Goal: Task Accomplishment & Management: Manage account settings

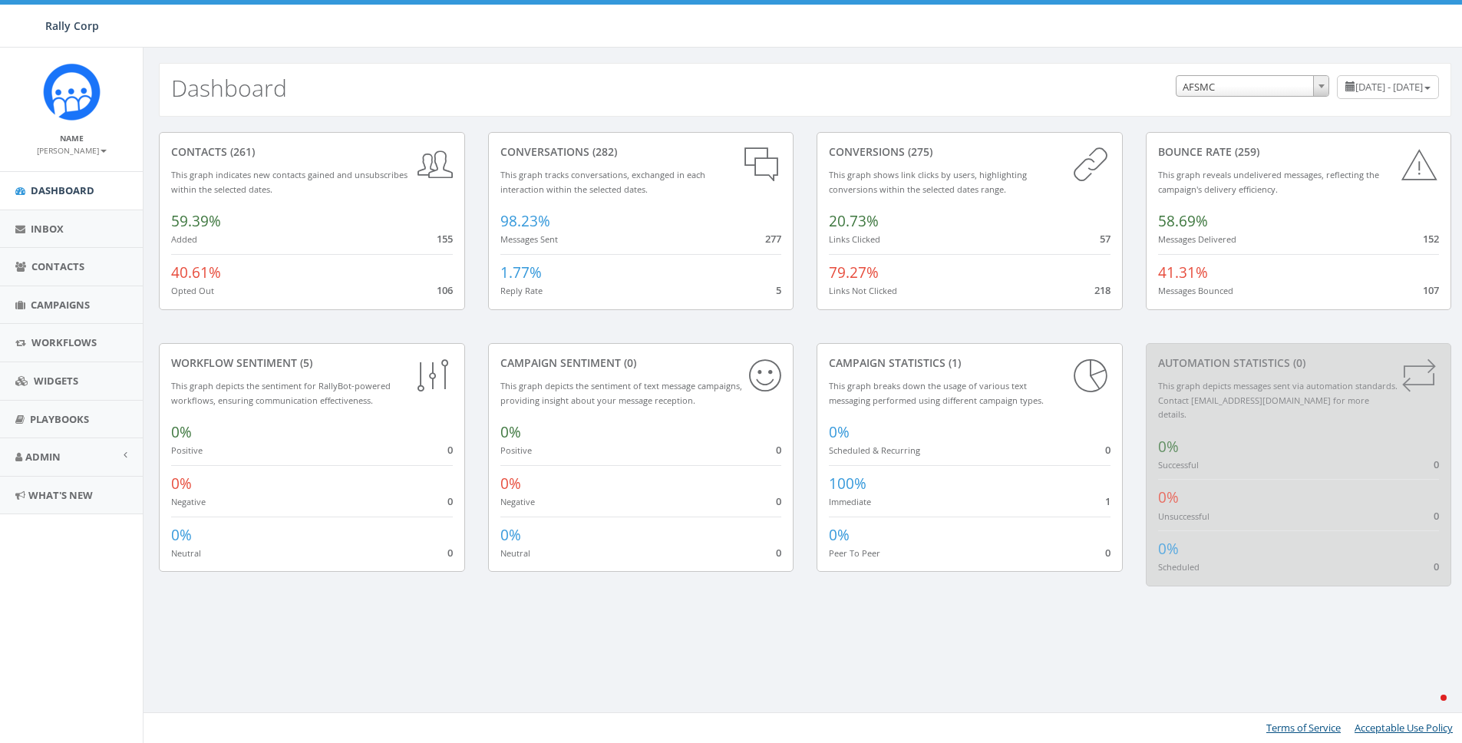
select select "588"
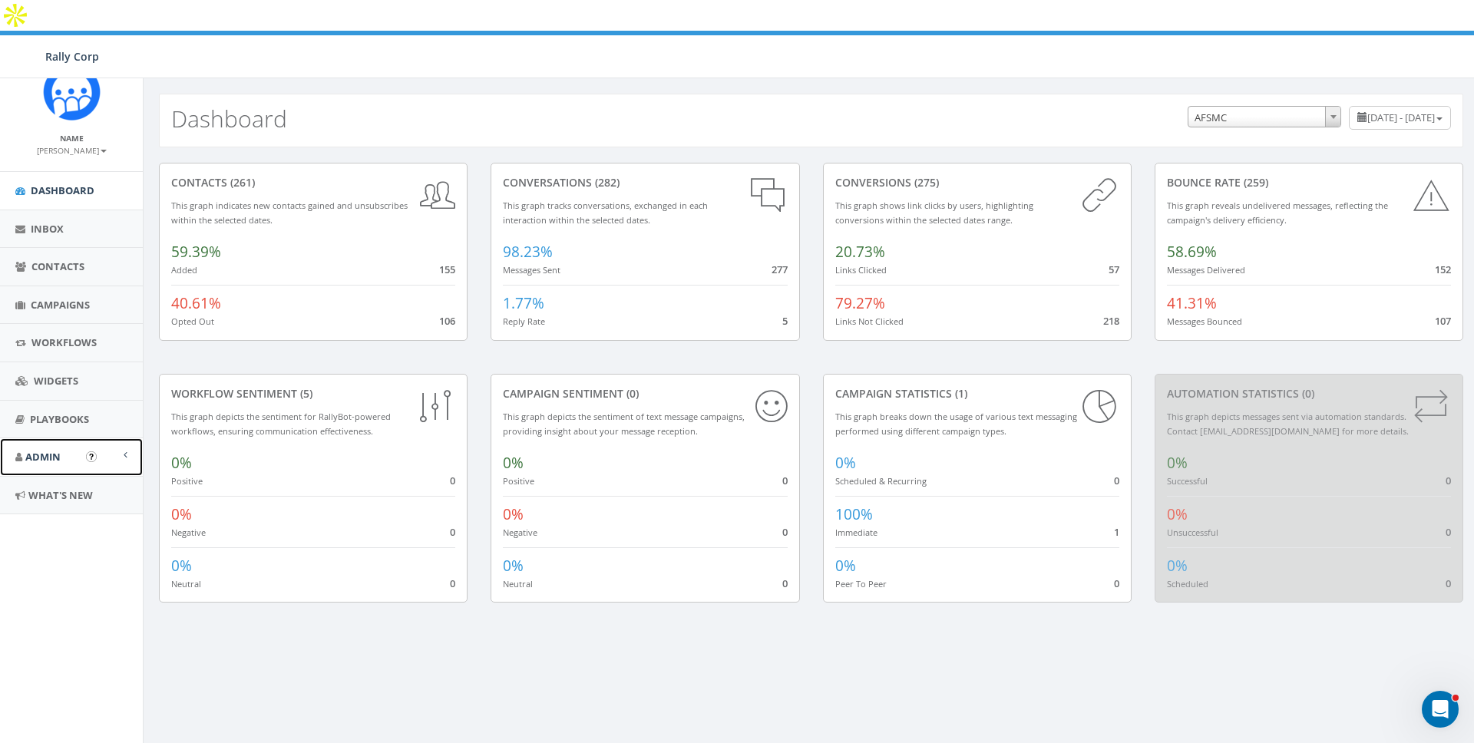
click at [36, 455] on span "Admin" at bounding box center [42, 457] width 35 height 14
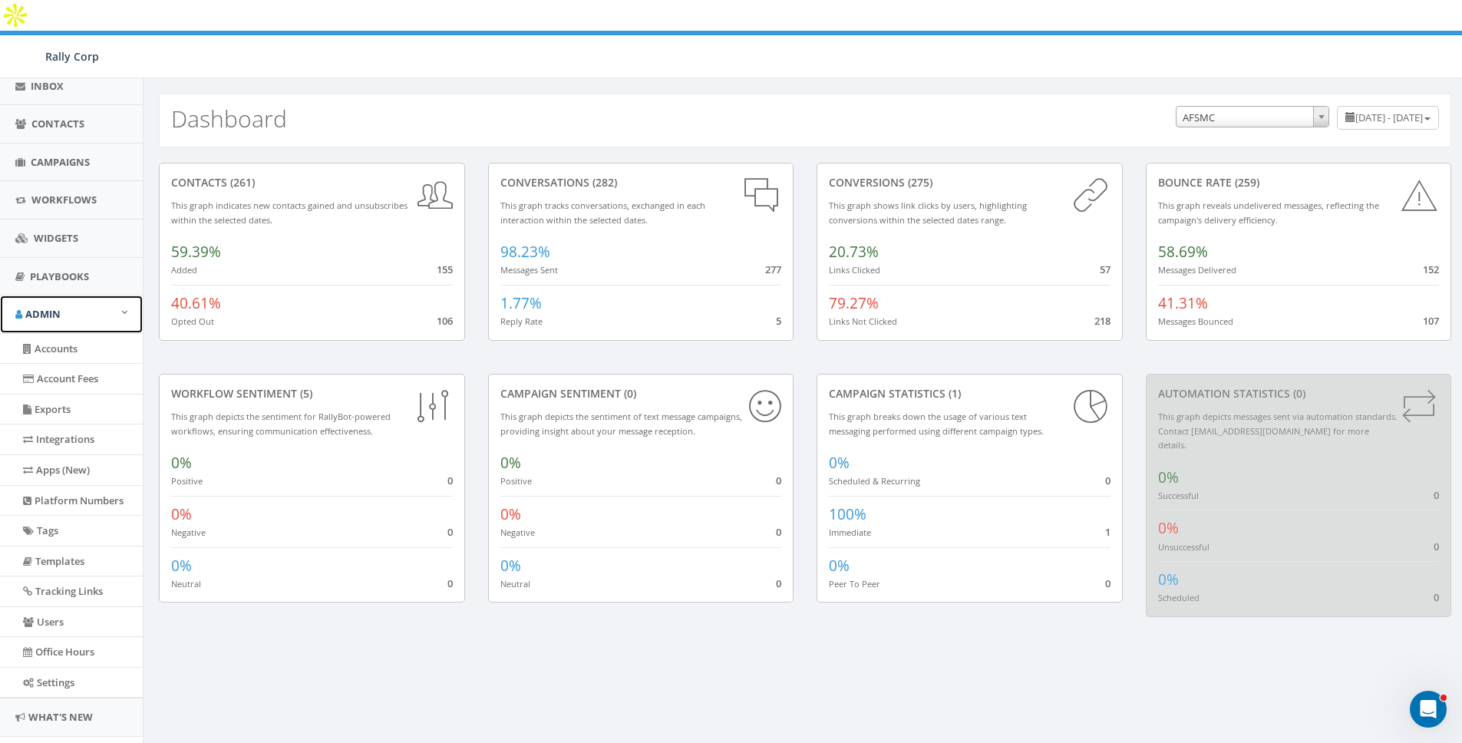
scroll to position [146, 0]
click at [49, 672] on link "Settings" at bounding box center [71, 680] width 143 height 30
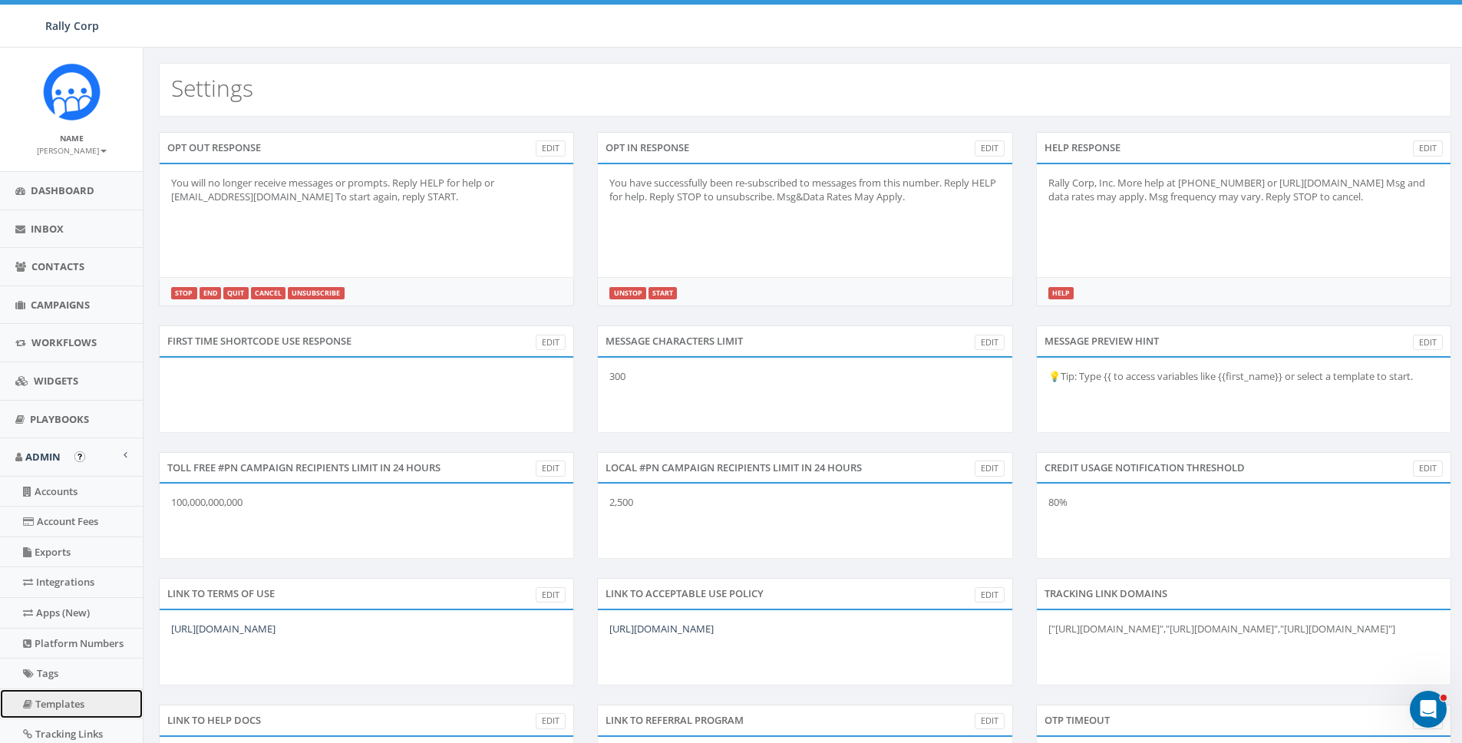
click at [48, 700] on link "Templates" at bounding box center [71, 704] width 143 height 30
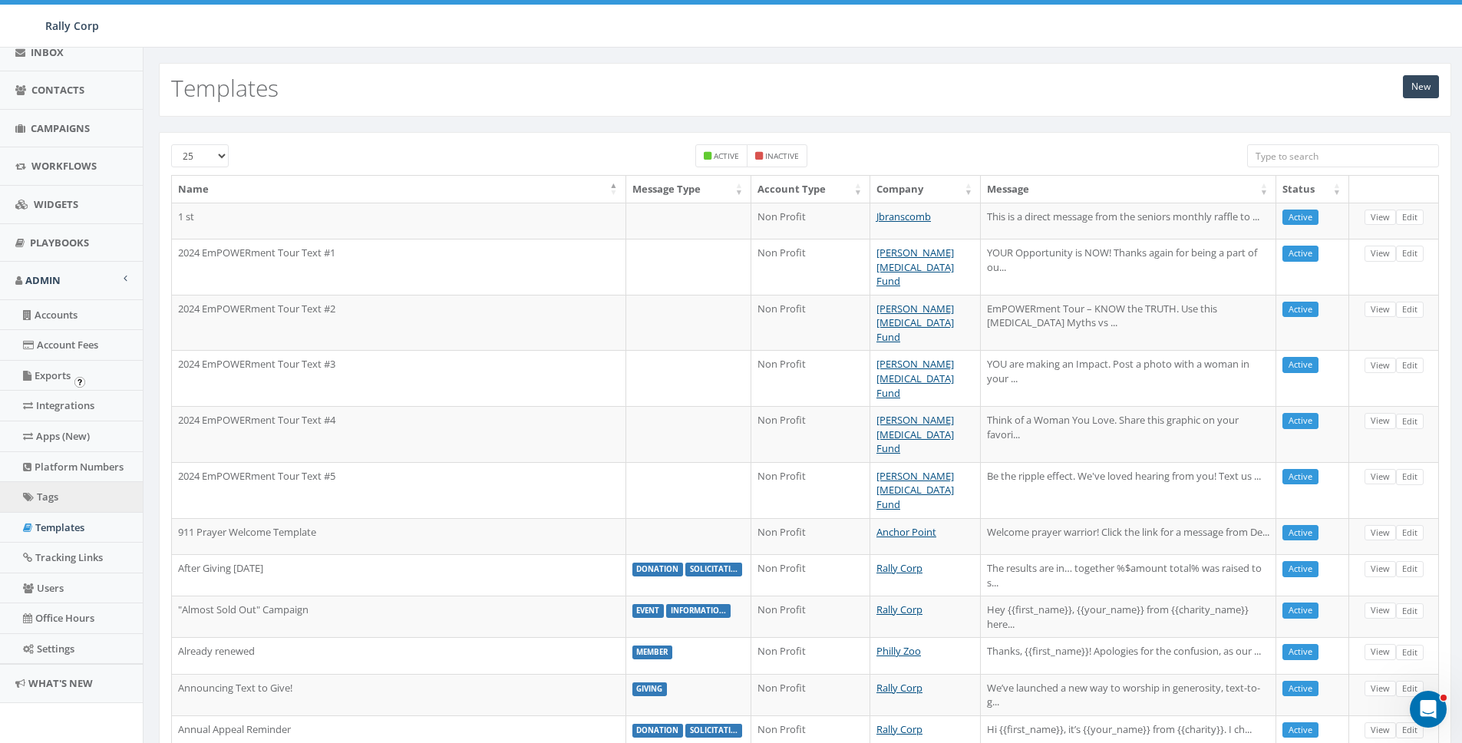
scroll to position [180, 0]
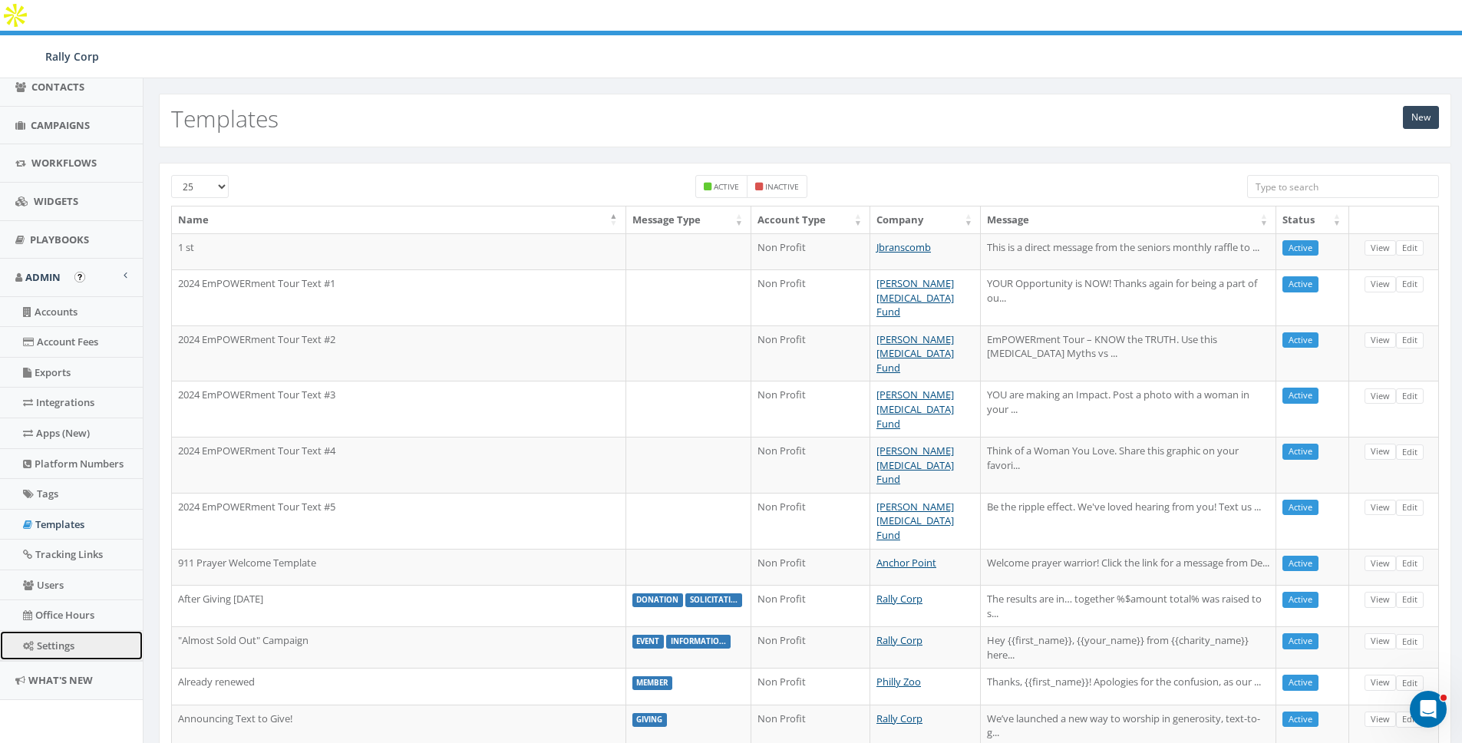
click at [59, 646] on link "Settings" at bounding box center [71, 646] width 143 height 30
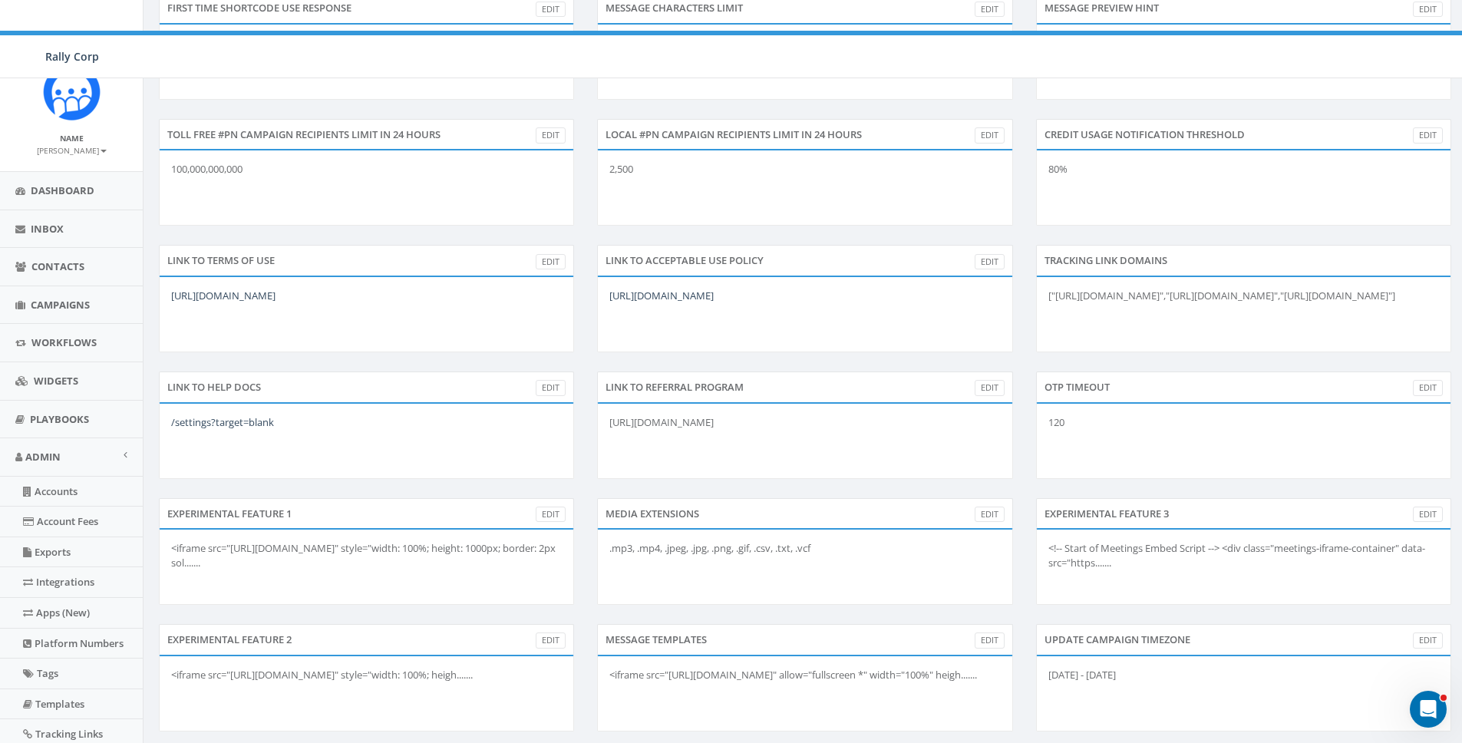
scroll to position [538, 0]
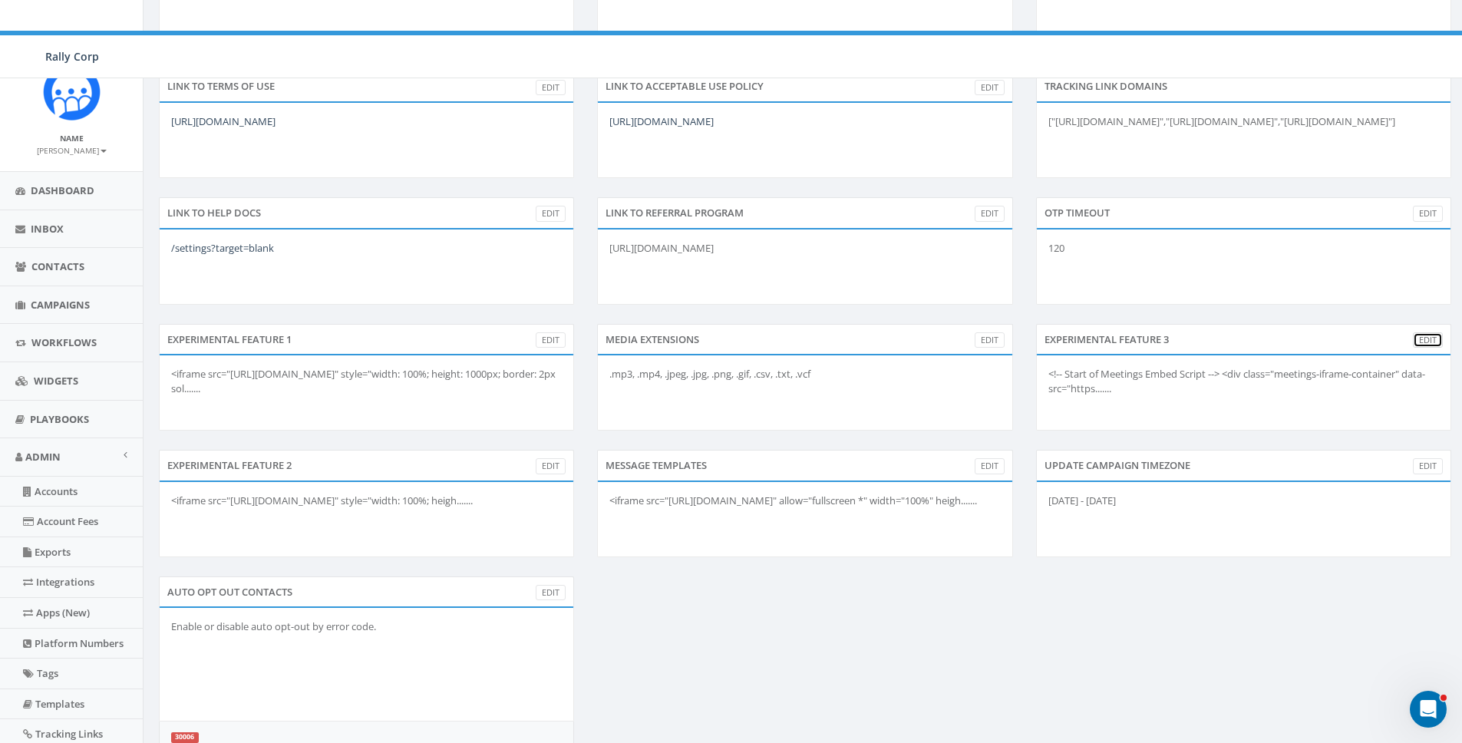
click at [1425, 332] on link "Edit" at bounding box center [1428, 340] width 30 height 16
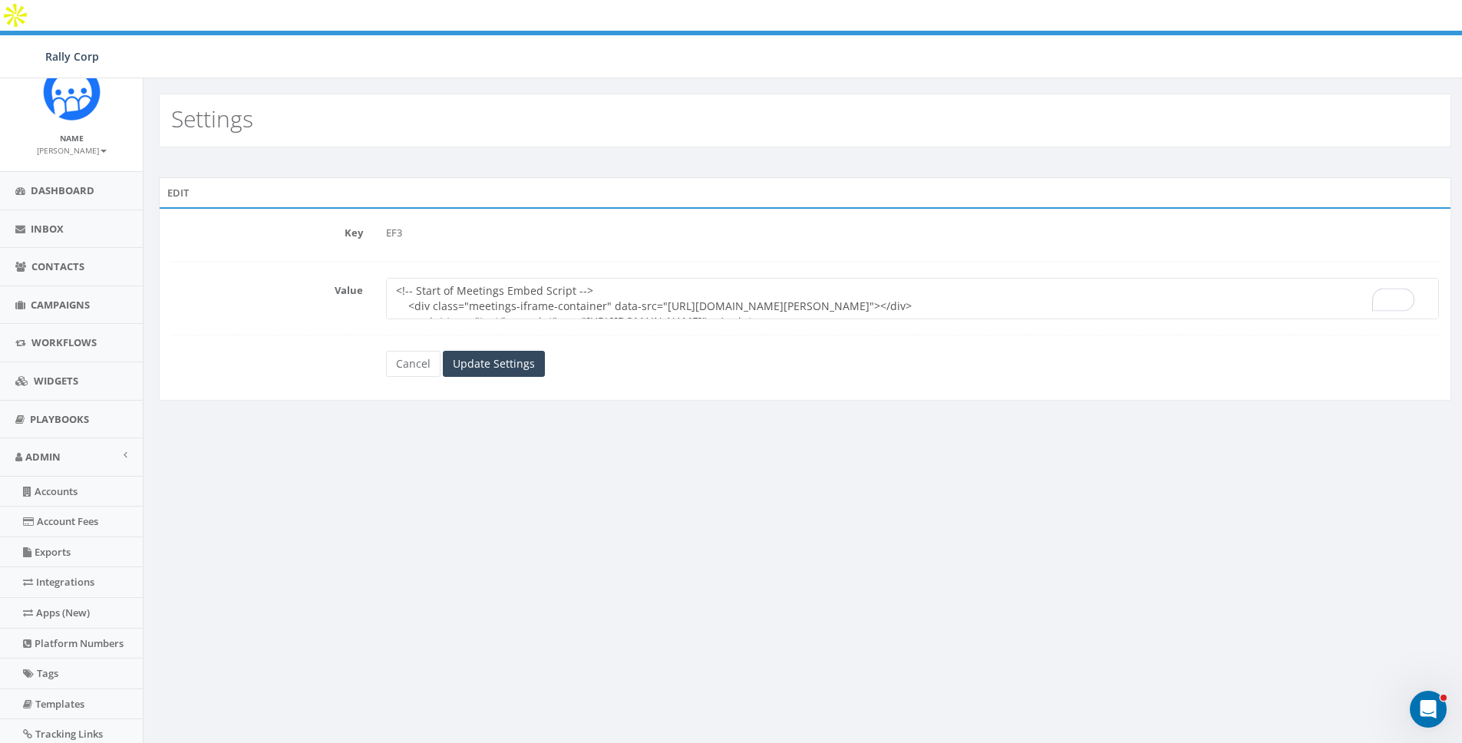
click at [1011, 278] on textarea "<!-- Start of Meetings Embed Script --> <div class="meetings-iframe-container" …" at bounding box center [912, 298] width 1053 height 41
click at [464, 278] on textarea "<!-- Start of Meetings Embed Script --> <div class="meetings-iframe-container" …" at bounding box center [912, 298] width 1053 height 41
paste textarea "iframe src="https://luma.com/embed/calendar/cal-prtPLKDW2xDsSG0/events?lt=light…"
type textarea "<iframe src="https://luma.com/embed/calendar/cal-prtPLKDW2xDsSG0/events?lt=ligh…"
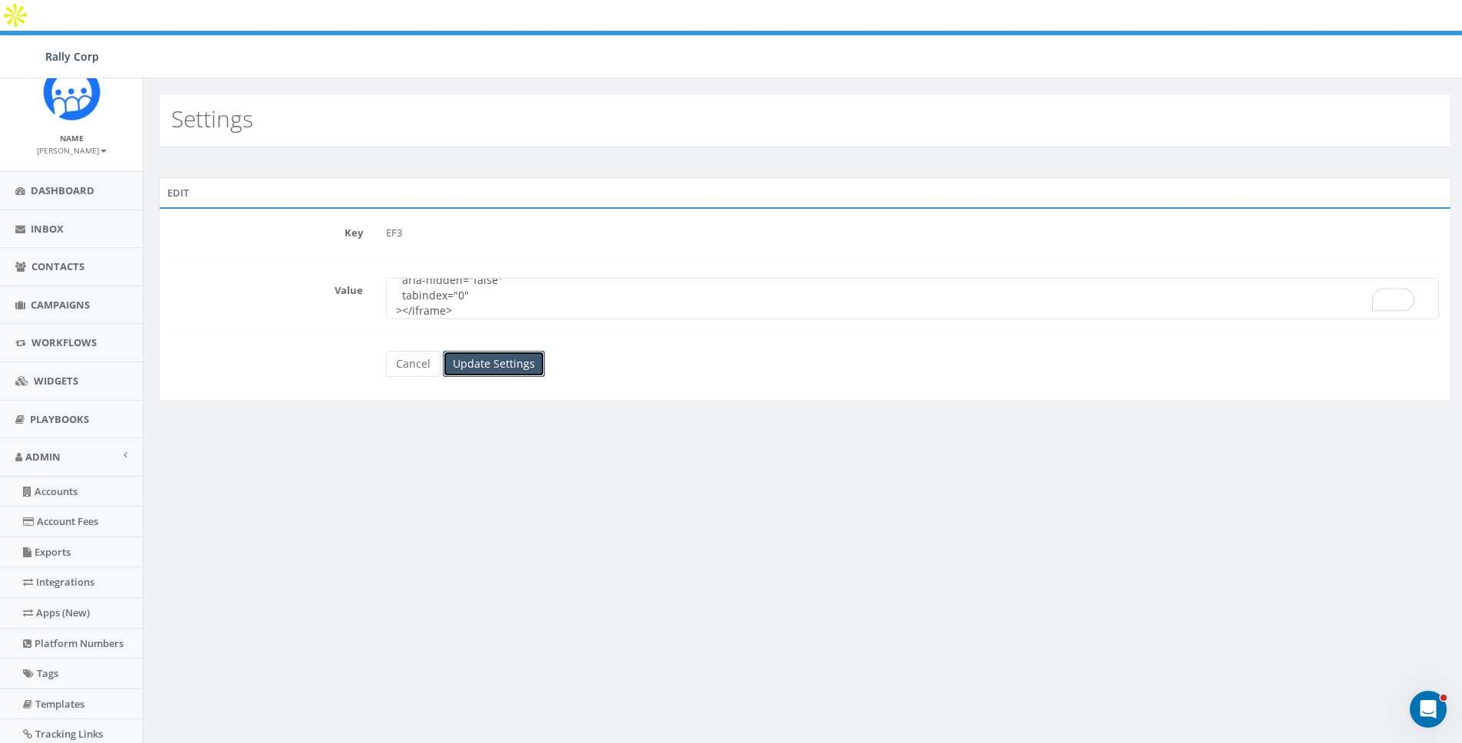
click at [497, 351] on input "Update Settings" at bounding box center [494, 364] width 102 height 26
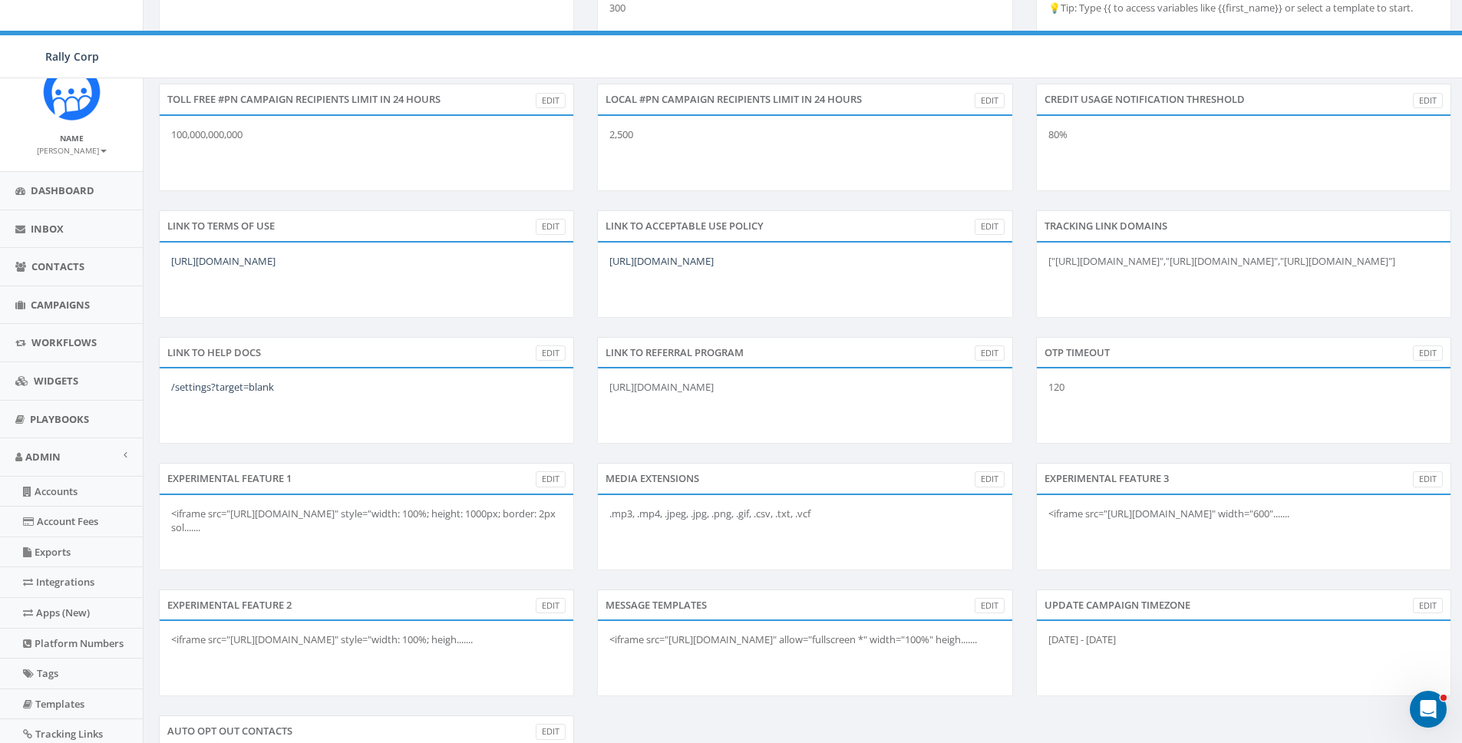
scroll to position [593, 0]
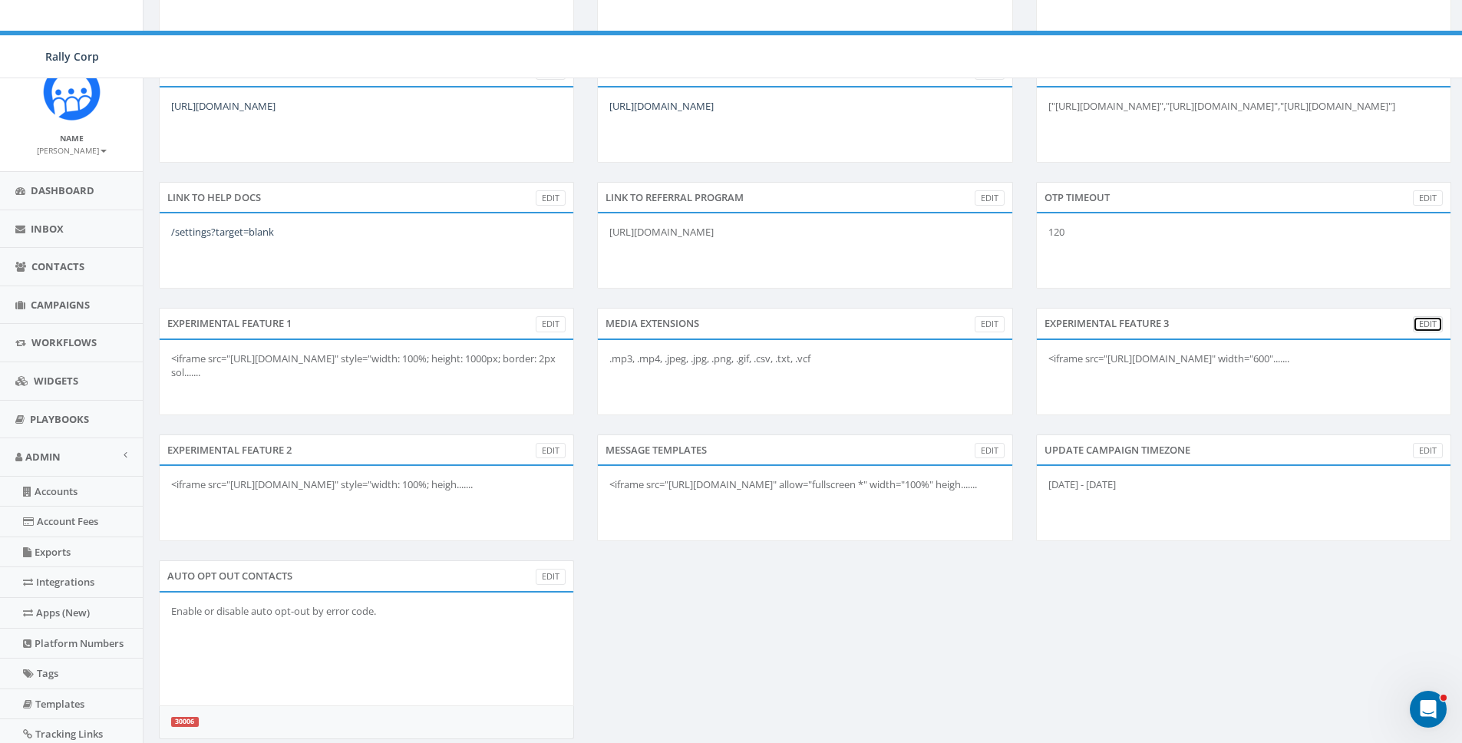
click at [1435, 316] on link "Edit" at bounding box center [1428, 324] width 30 height 16
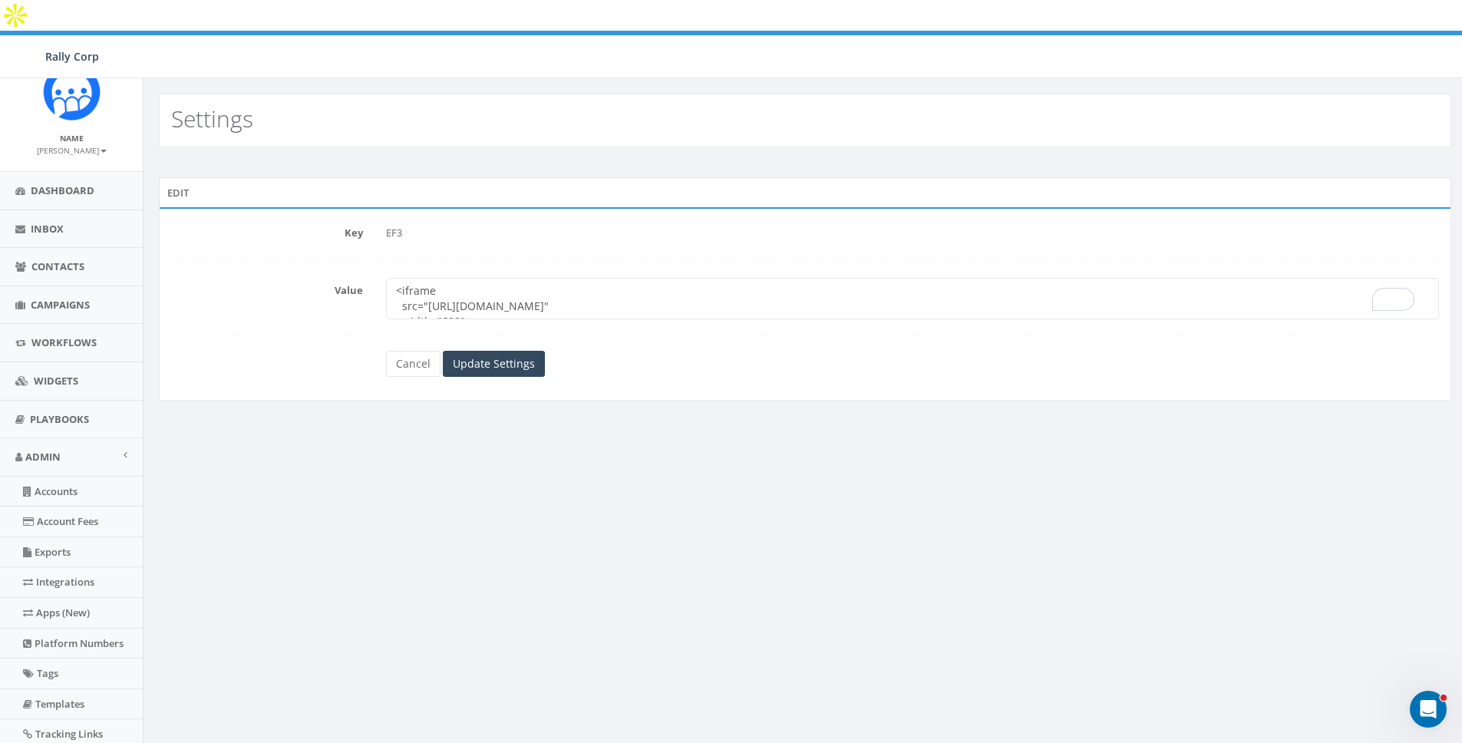
click at [541, 278] on textarea "<iframe src="[URL][DOMAIN_NAME]" width="600" height="450" frameborder="0" style…" at bounding box center [912, 298] width 1053 height 41
click at [504, 278] on textarea "<iframe src="https://luma.com/embed/calendar/cal-prtPLKDW2xDsSG0/events?lt=ligh…" at bounding box center [912, 298] width 1053 height 41
type textarea "<iframe src="https://luma.com/embed/calendar/cal-prtPLKDW2xDsSG0/events?lt=ligh…"
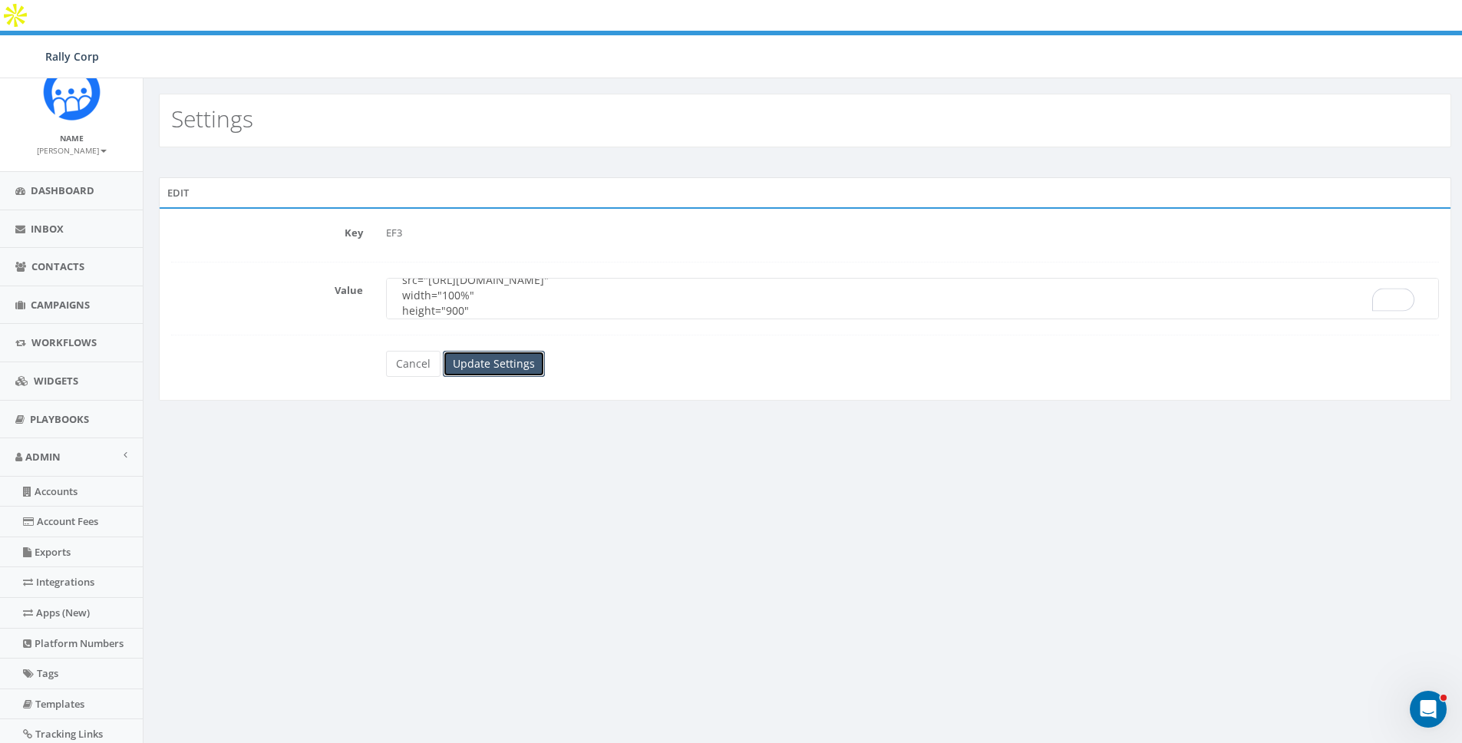
click at [508, 351] on input "Update Settings" at bounding box center [494, 364] width 102 height 26
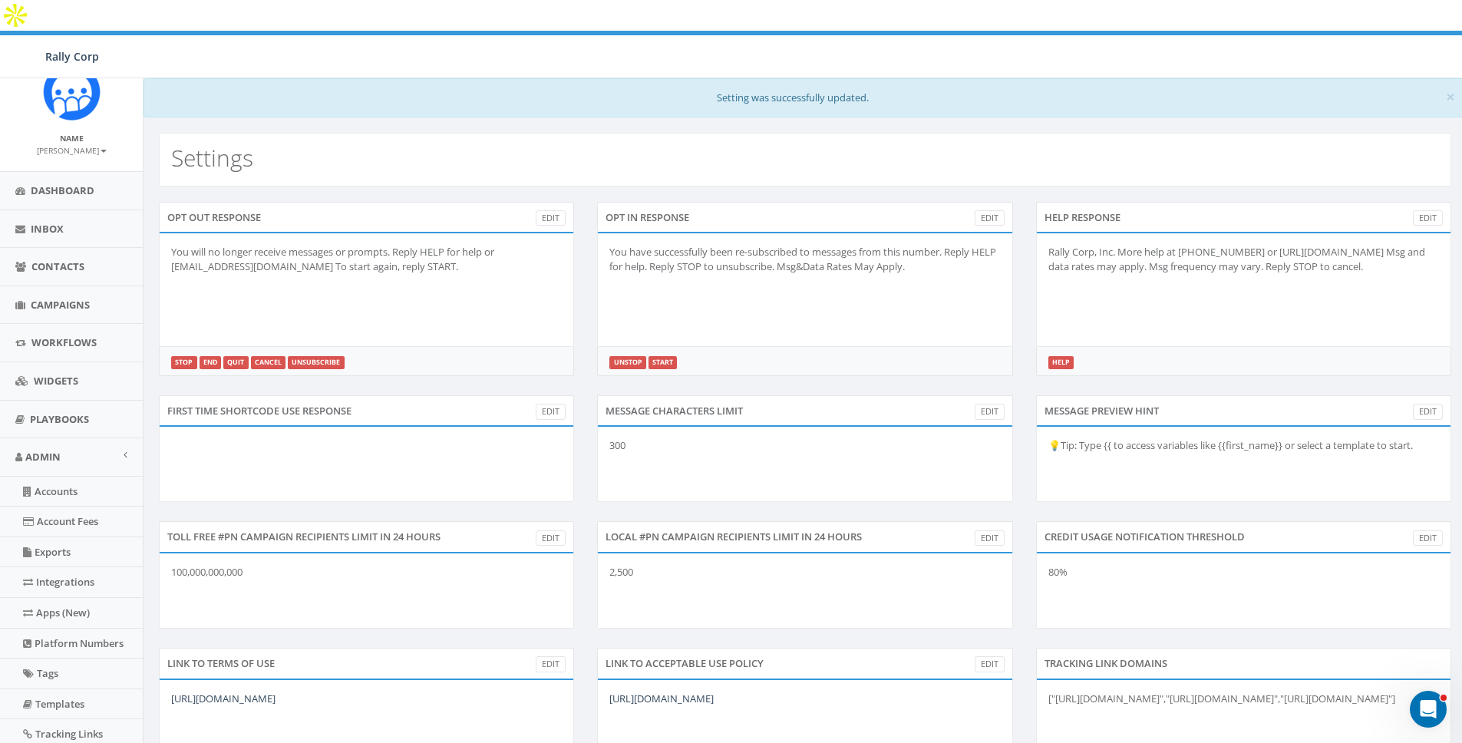
scroll to position [593, 0]
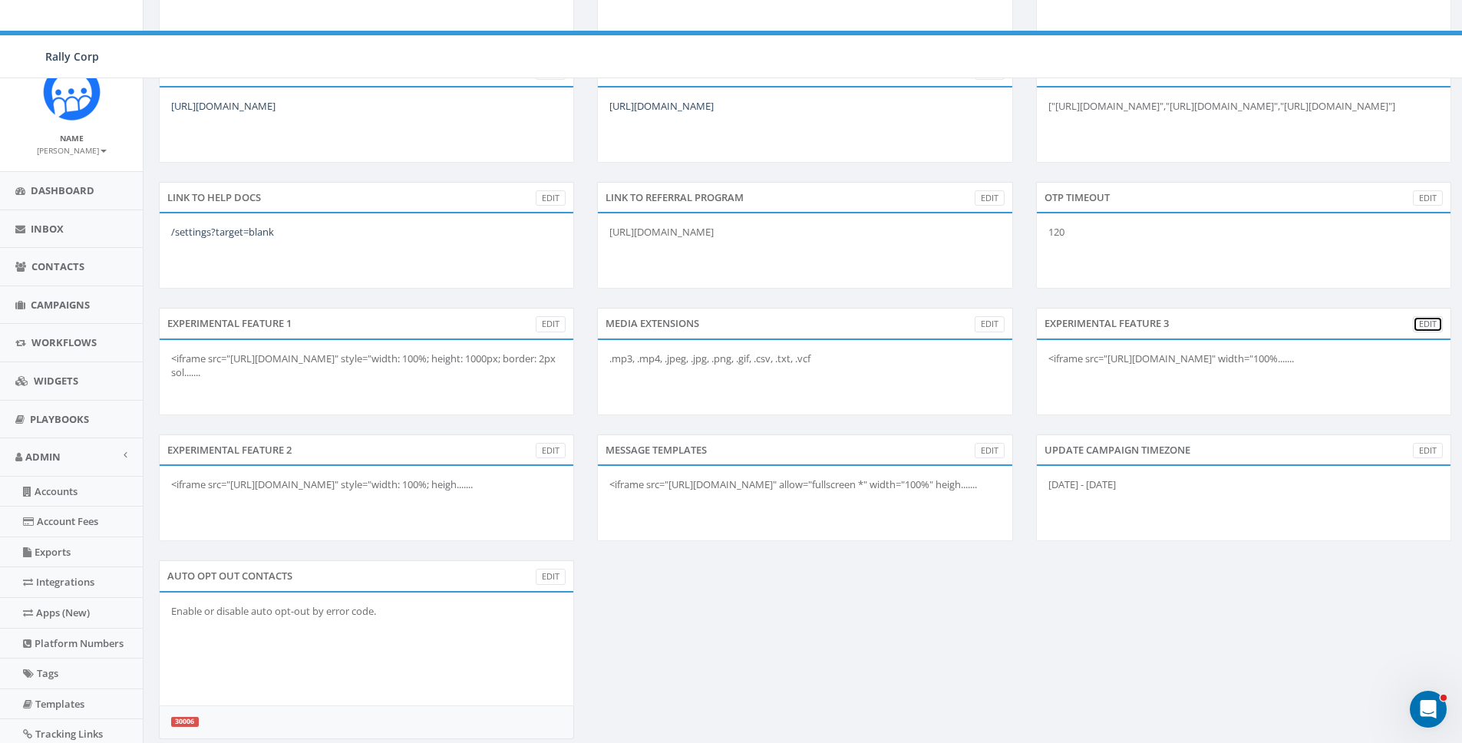
click at [1426, 316] on link "Edit" at bounding box center [1428, 324] width 30 height 16
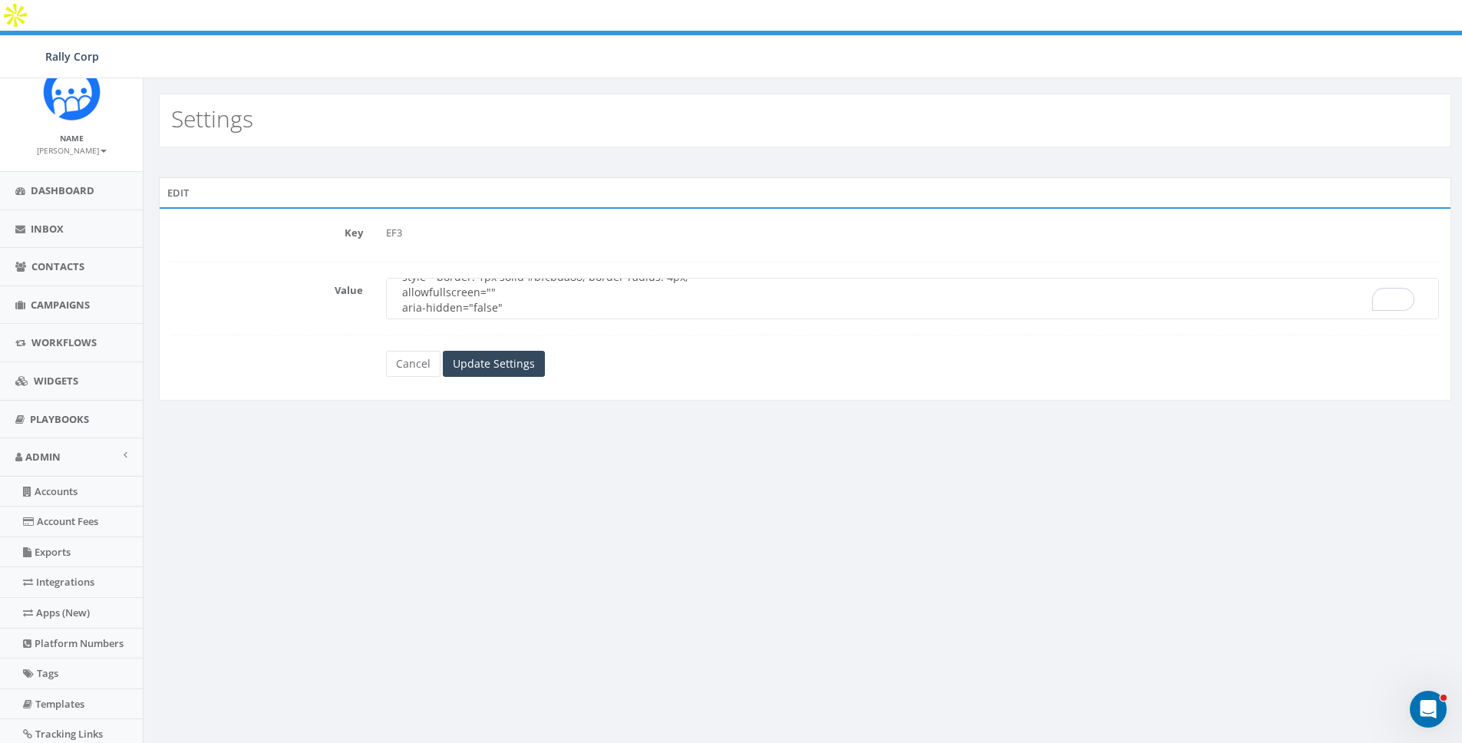
click at [656, 278] on textarea "<iframe src="https://luma.com/embed/calendar/cal-prtPLKDW2xDsSG0/events?lt=ligh…" at bounding box center [912, 298] width 1053 height 41
type textarea "<iframe src="https://luma.com/embed/calendar/cal-prtPLKDW2xDsSG0/events?lt=ligh…"
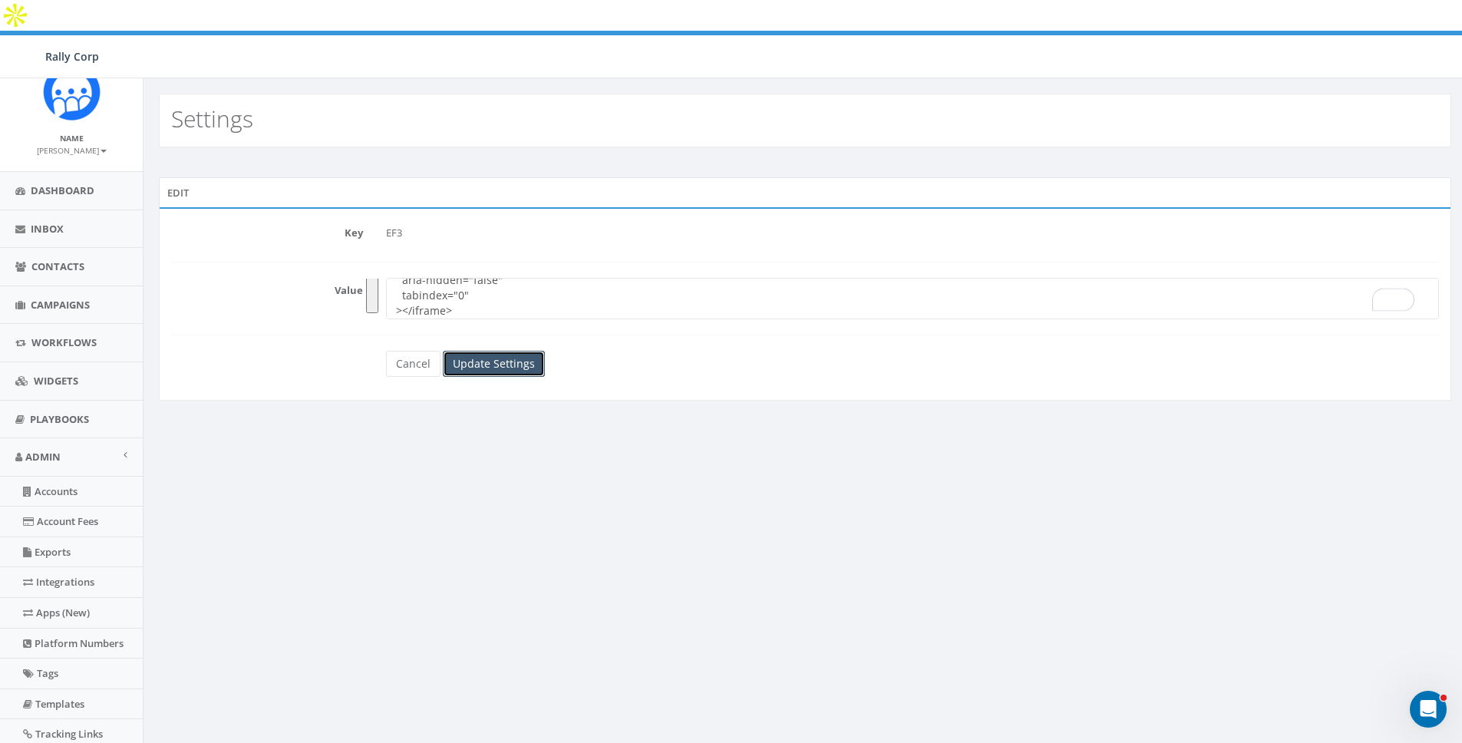
click at [511, 351] on input "Update Settings" at bounding box center [494, 364] width 102 height 26
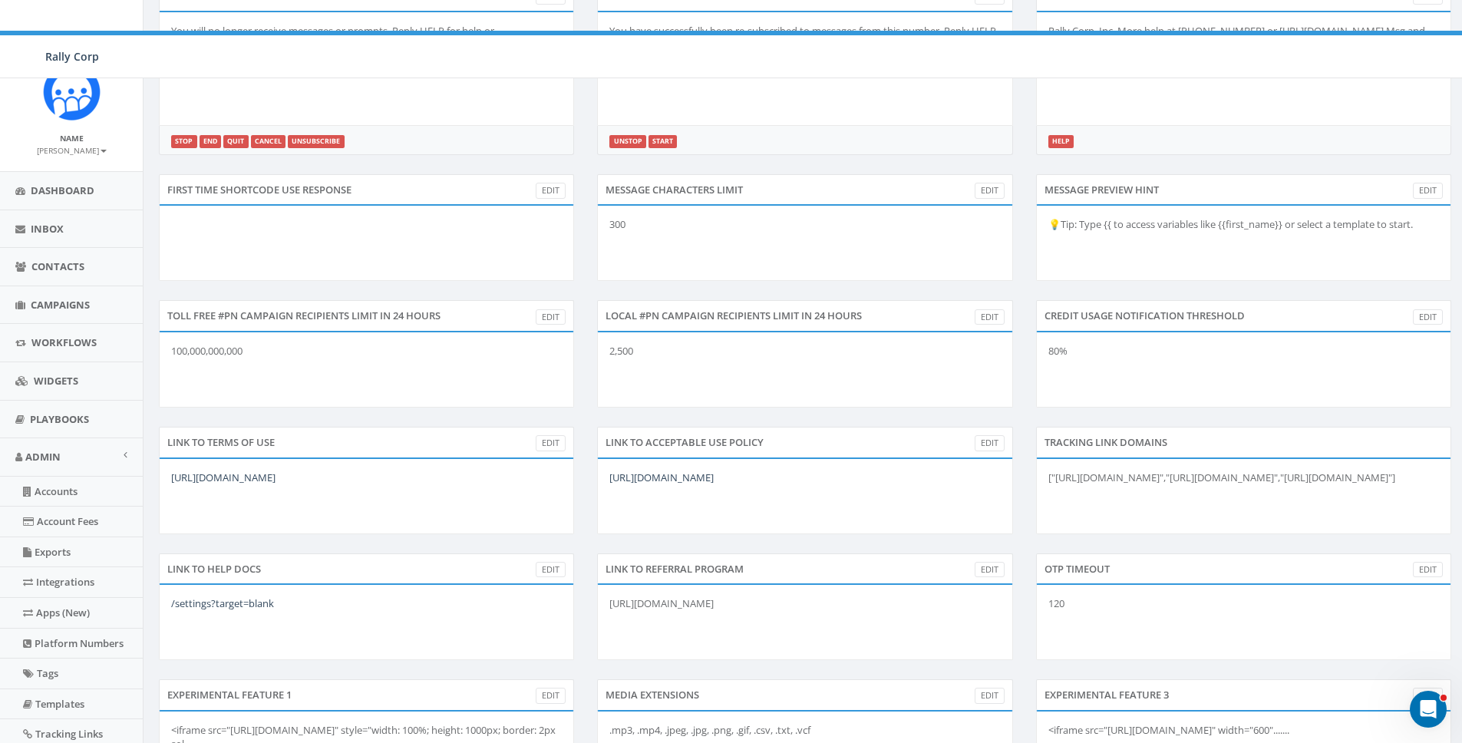
scroll to position [499, 0]
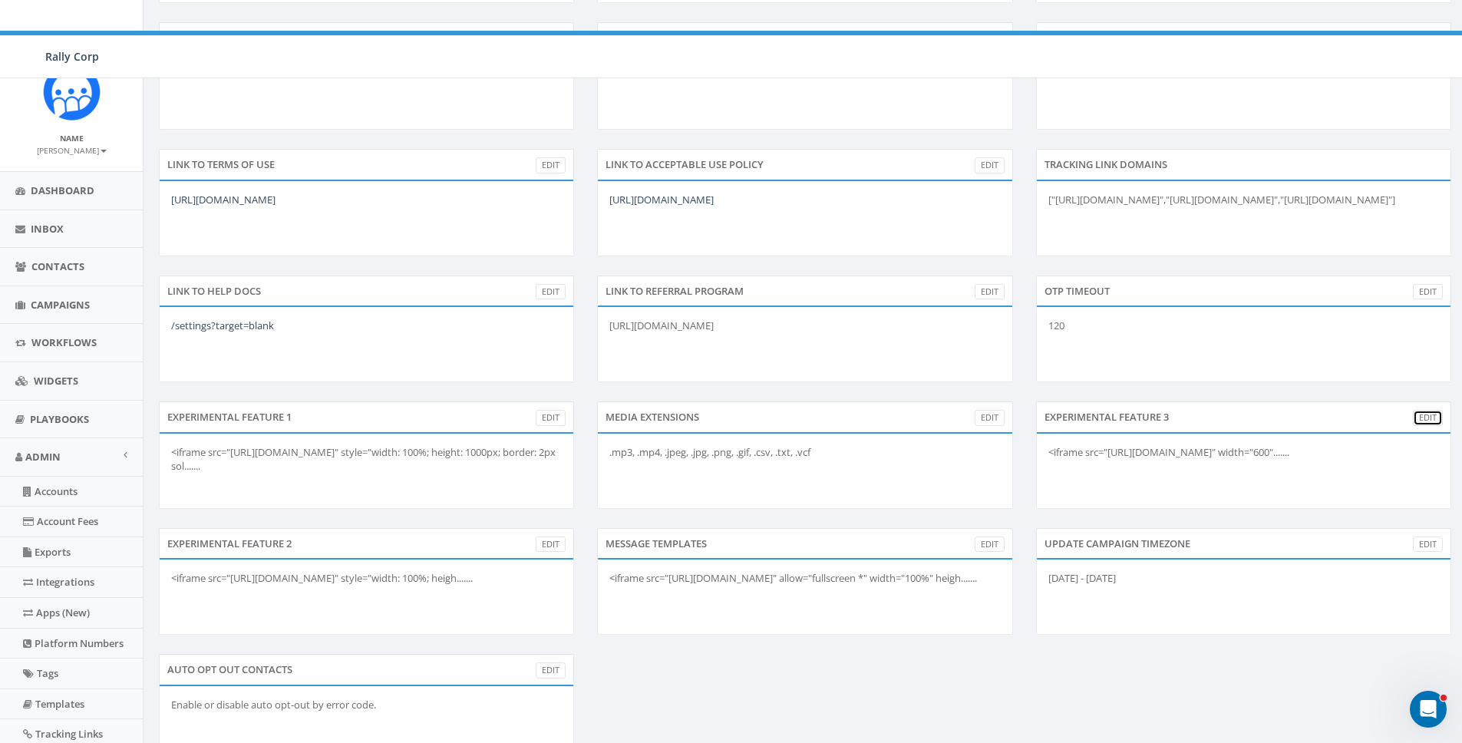
click at [1432, 410] on link "Edit" at bounding box center [1428, 418] width 30 height 16
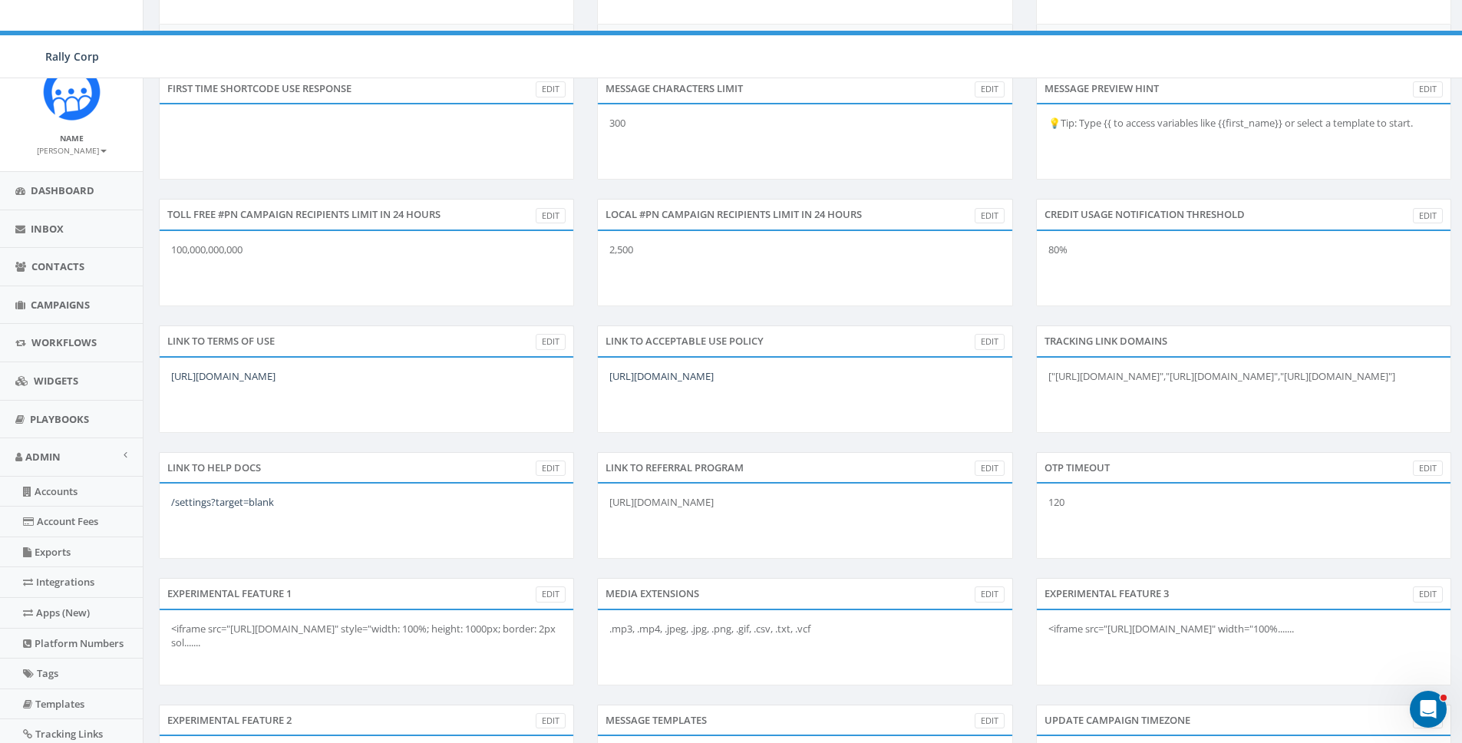
scroll to position [593, 0]
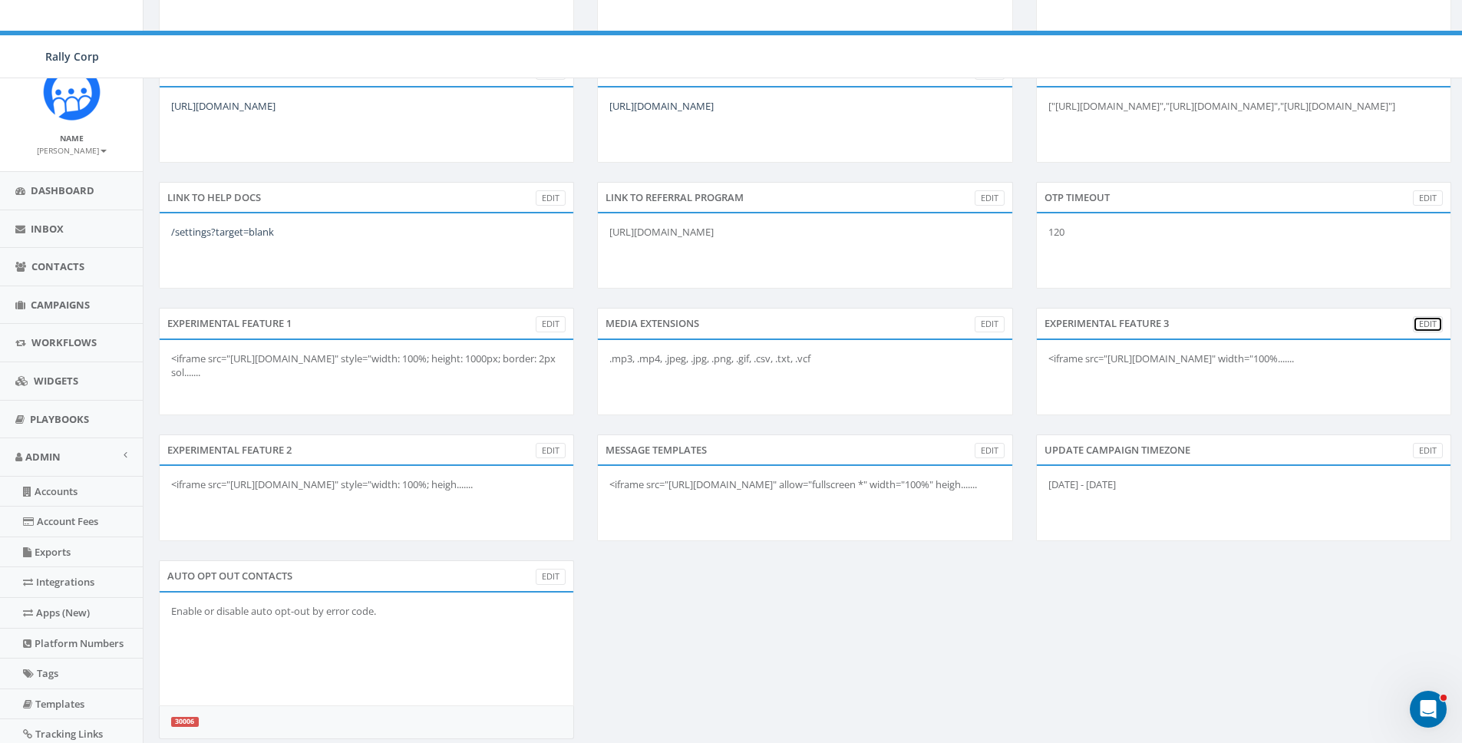
click at [1429, 316] on link "Edit" at bounding box center [1428, 324] width 30 height 16
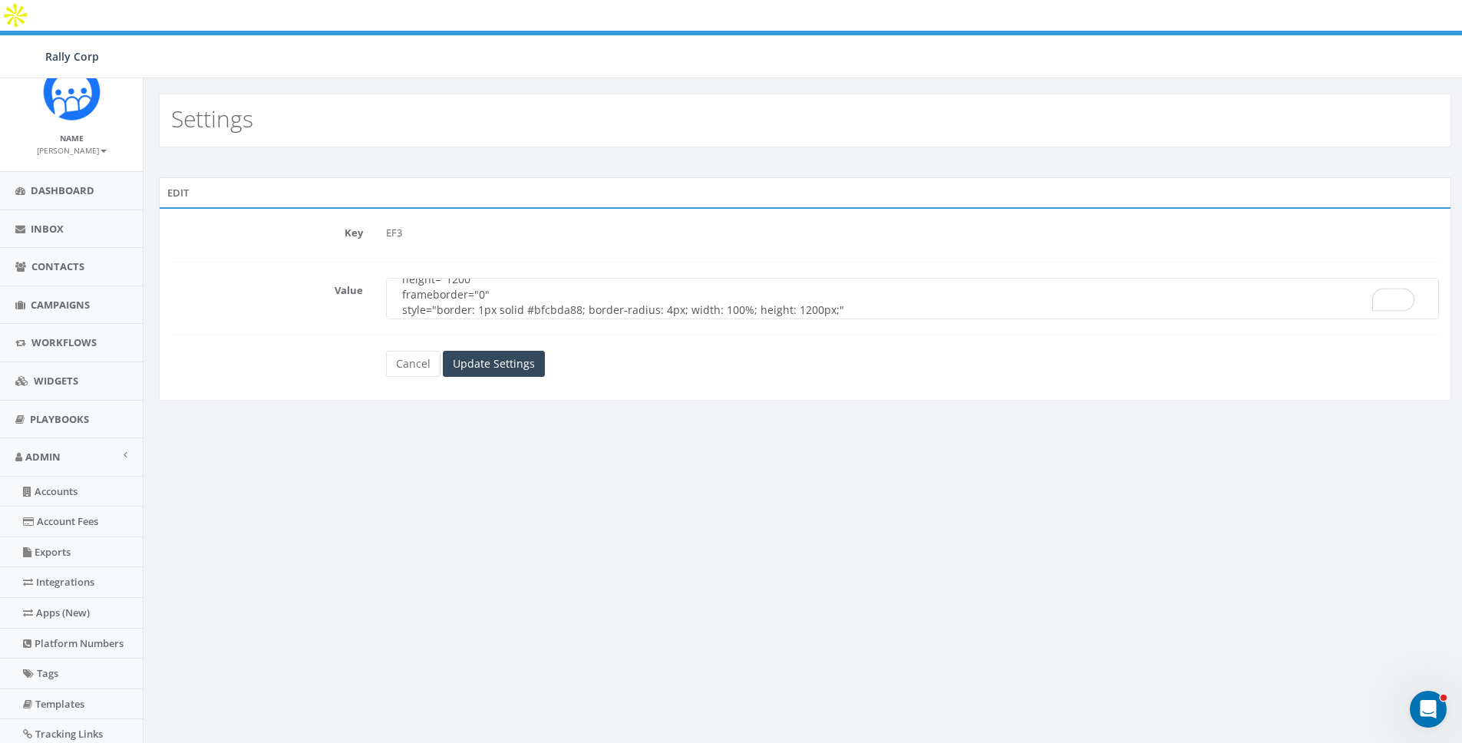
scroll to position [58, 0]
click at [598, 278] on textarea "<iframe src="https://luma.com/embed/calendar/cal-prtPLKDW2xDsSG0/events?lt=ligh…" at bounding box center [912, 298] width 1053 height 41
type textarea "<iframe src="https://luma.com/embed/calendar/cal-prtPLKDW2xDsSG0/events?lt=ligh…"
click at [497, 351] on input "Update Settings" at bounding box center [494, 364] width 102 height 26
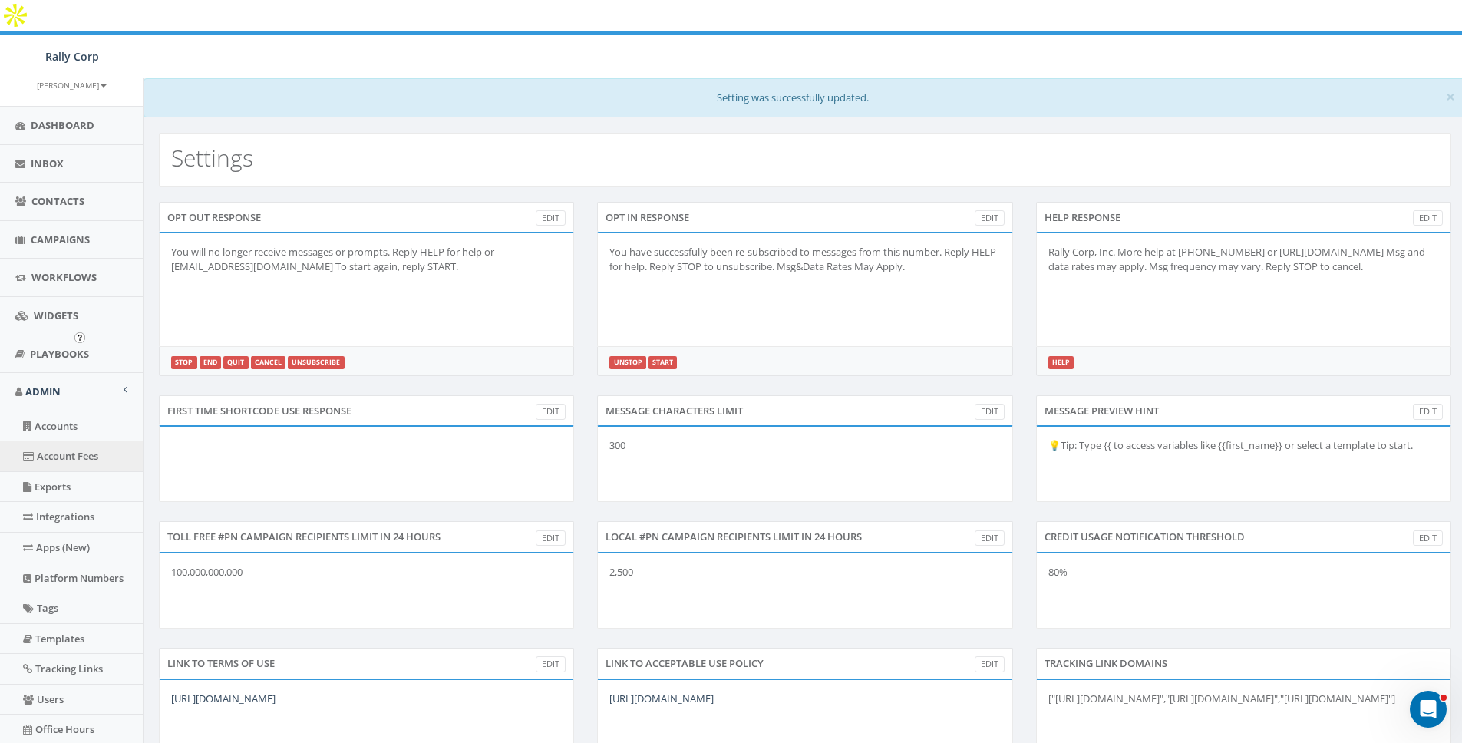
scroll to position [119, 0]
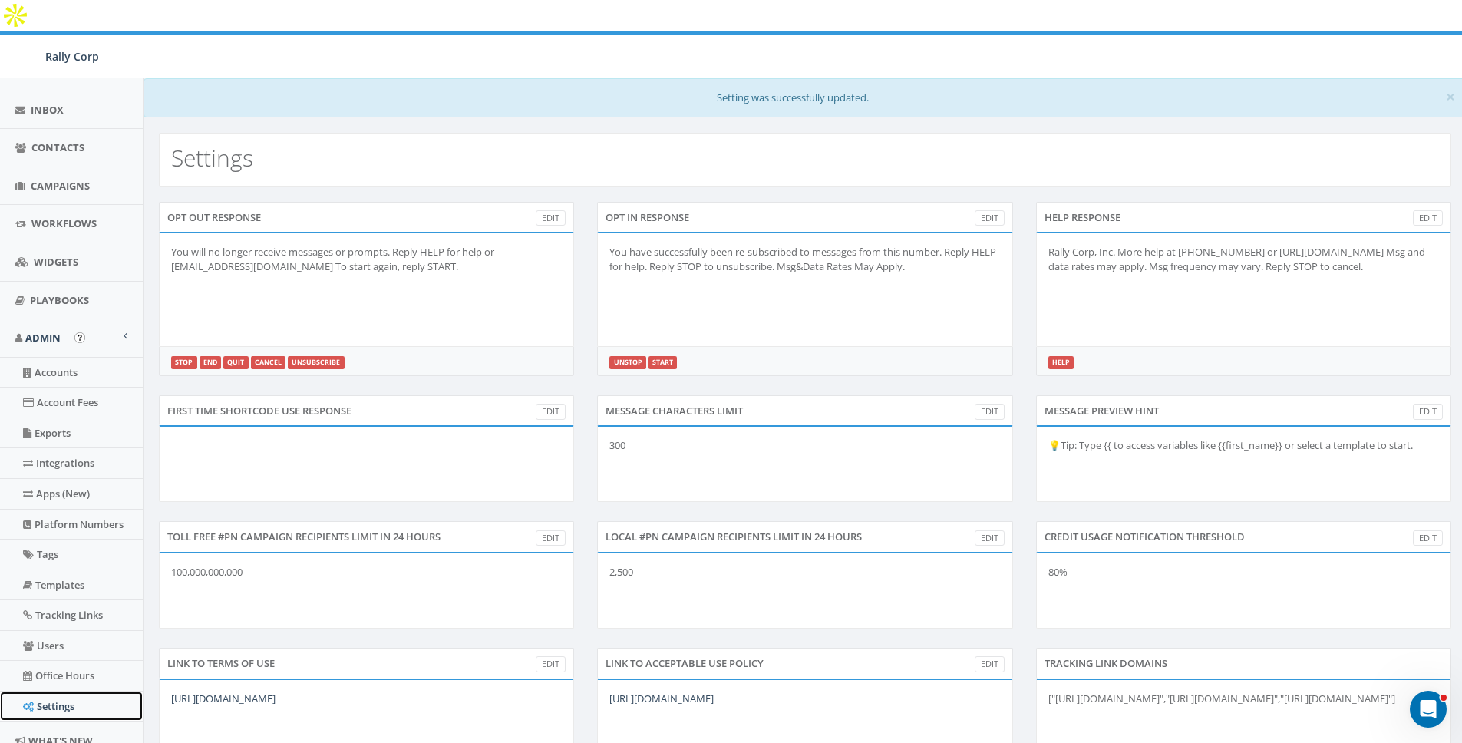
click at [58, 697] on link "Settings" at bounding box center [71, 707] width 143 height 30
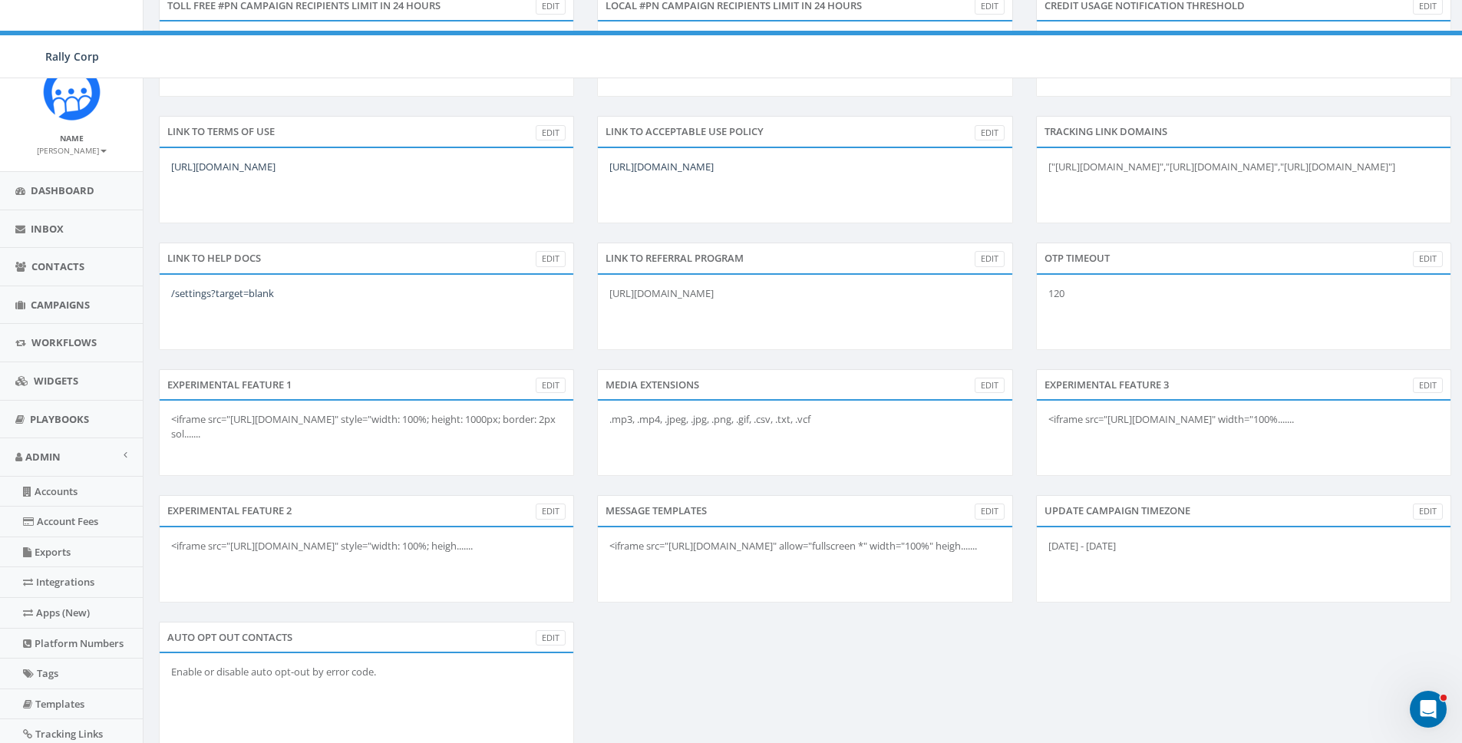
scroll to position [496, 0]
click at [1439, 375] on link "Edit" at bounding box center [1428, 383] width 30 height 16
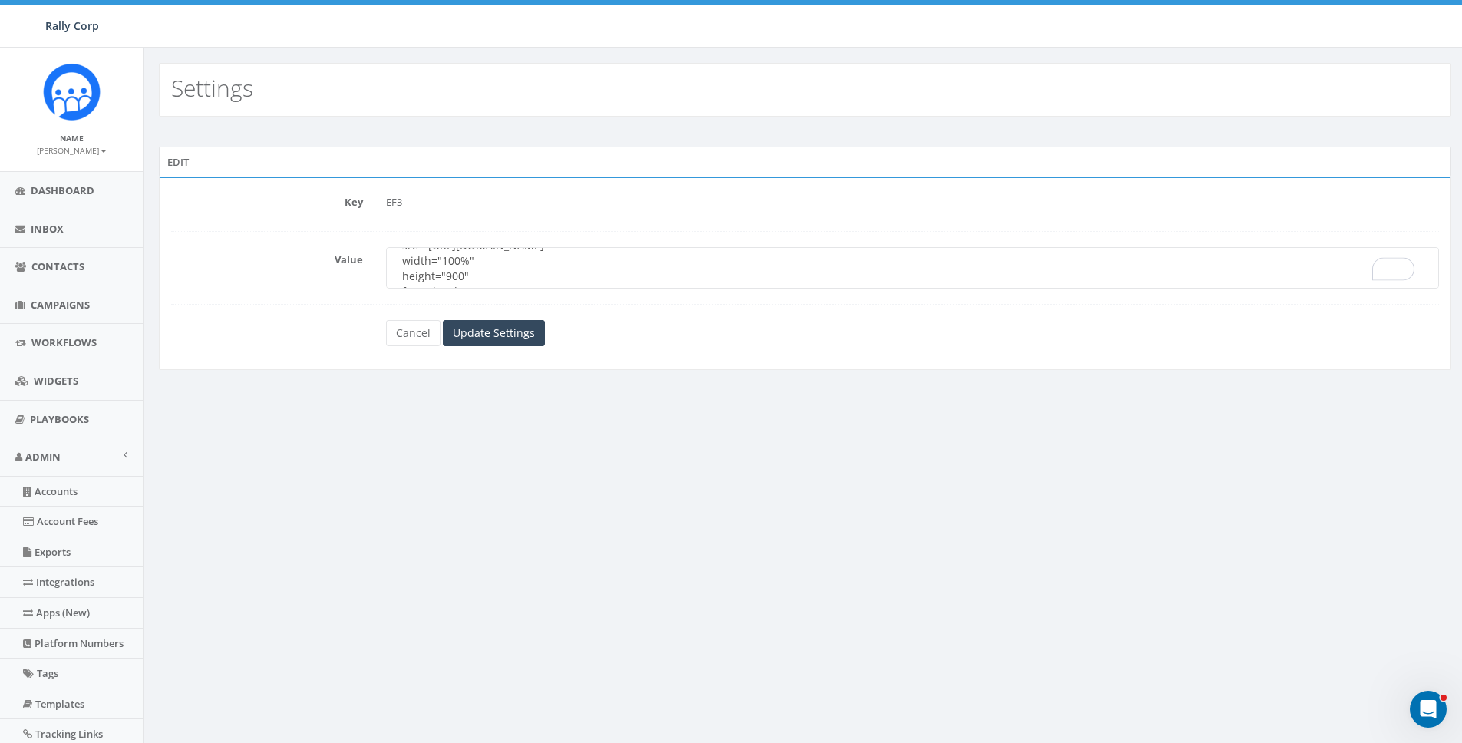
scroll to position [103, 0]
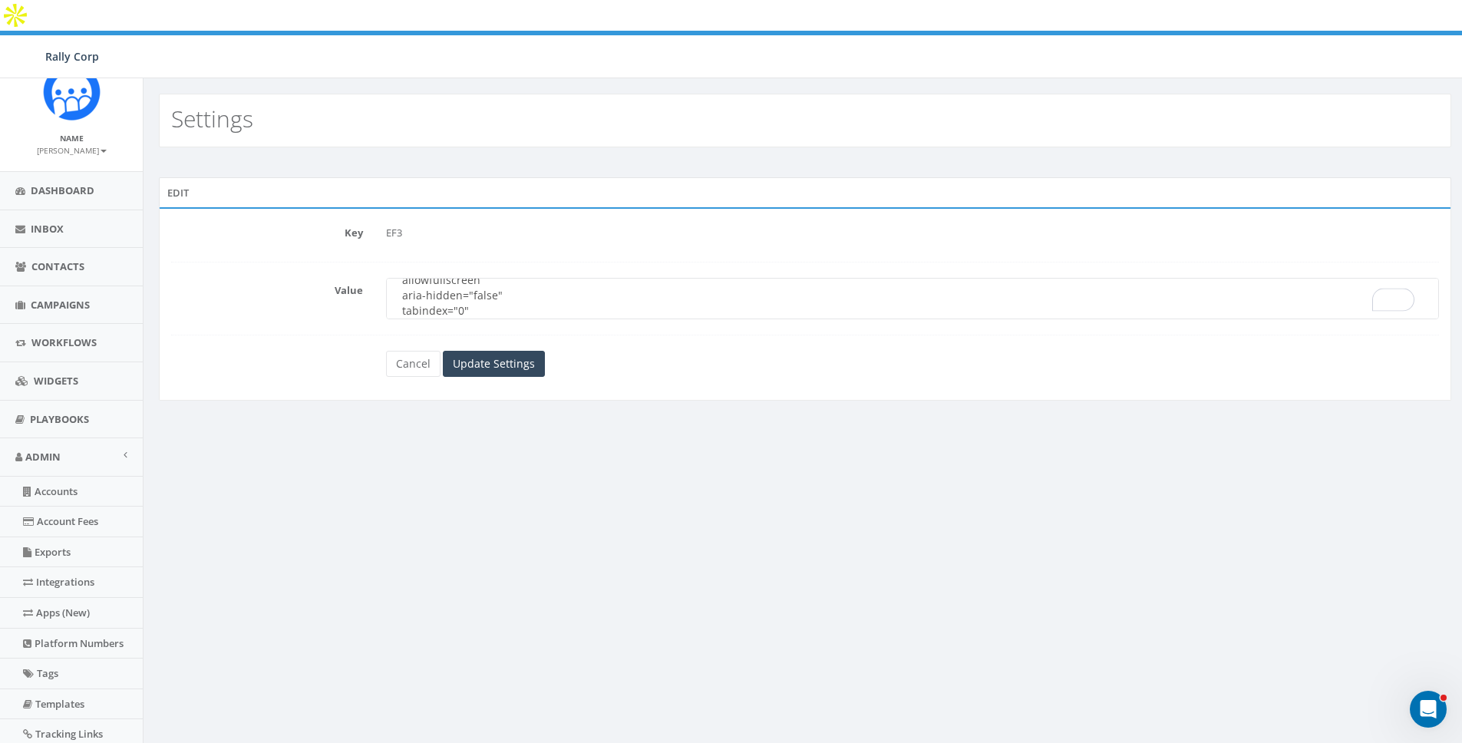
click at [615, 278] on textarea "<iframe src="https://luma.com/embed/calendar/cal-prtPLKDW2xDsSG0/events?lt=ligh…" at bounding box center [912, 298] width 1053 height 41
type textarea "<iframe src="https://luma.com/embed/calendar/cal-prtPLKDW2xDsSG0/events?lt=ligh…"
click at [487, 351] on input "Update Settings" at bounding box center [494, 364] width 102 height 26
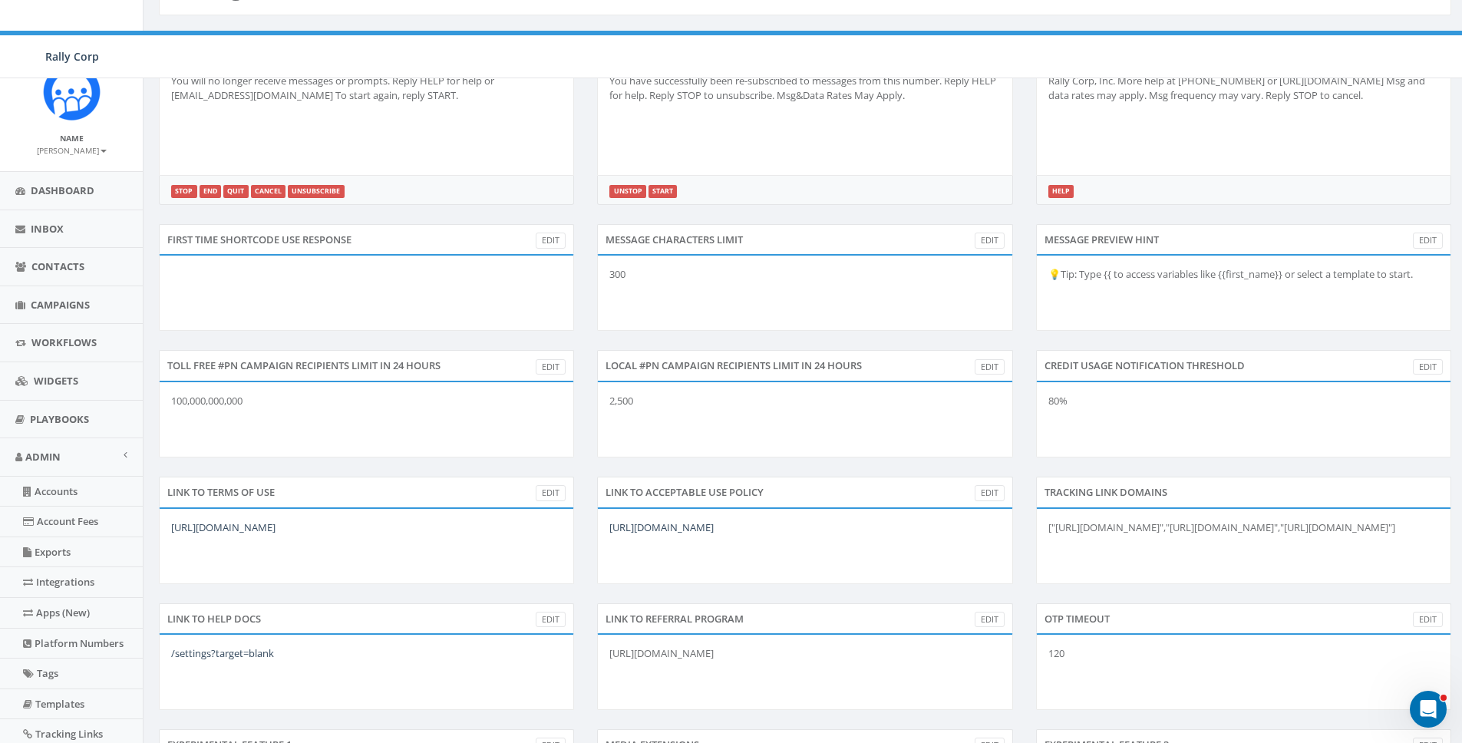
scroll to position [233, 0]
